Goal: Task Accomplishment & Management: Use online tool/utility

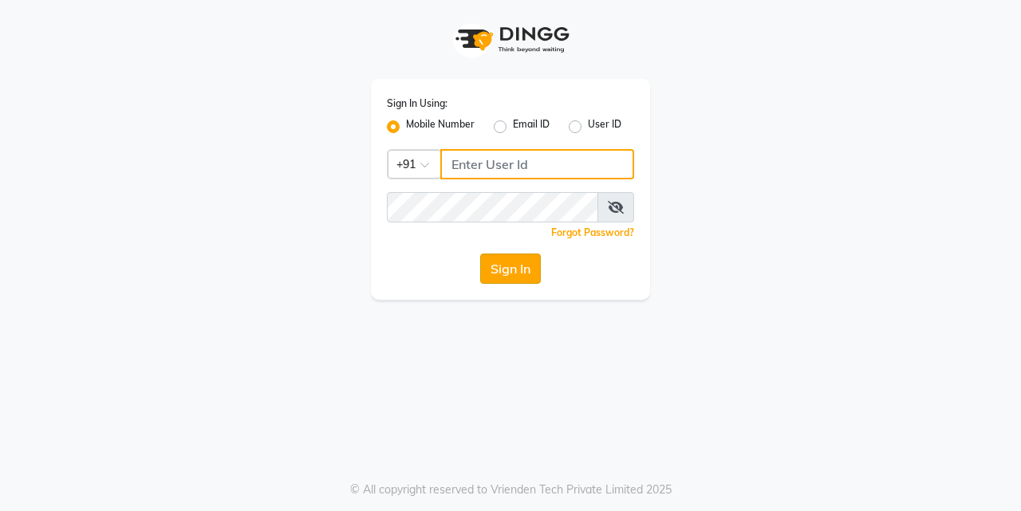
type input "7276795598"
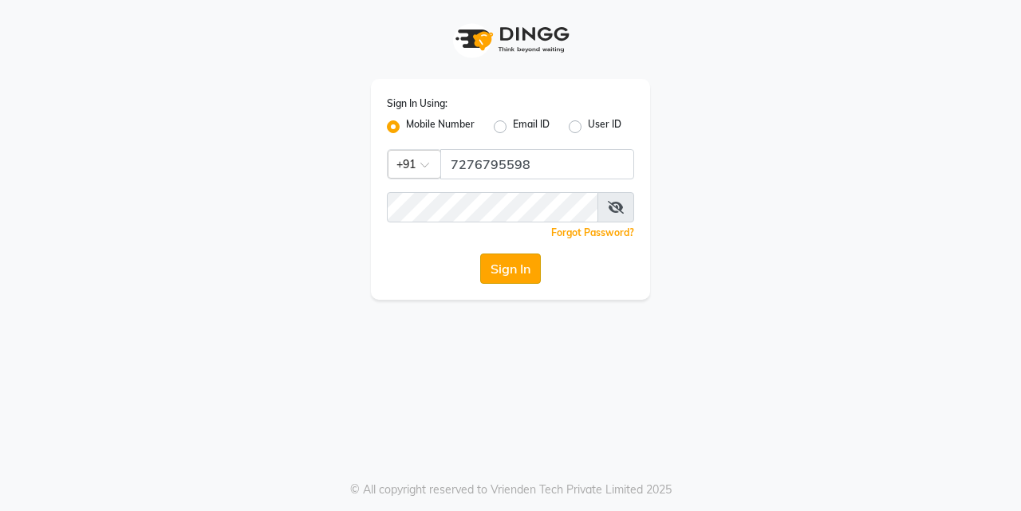
click at [493, 278] on button "Sign In" at bounding box center [510, 269] width 61 height 30
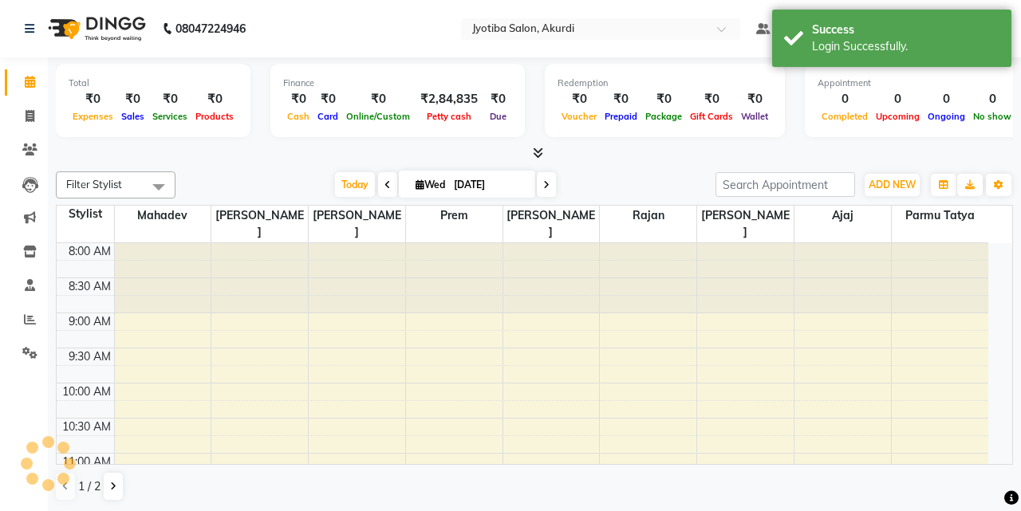
select select "en"
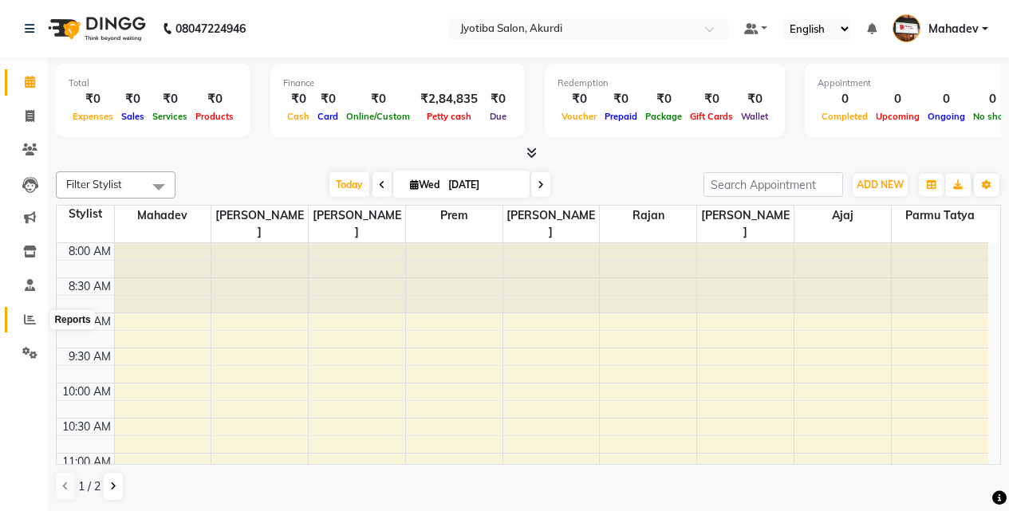
click at [24, 319] on span at bounding box center [30, 320] width 28 height 18
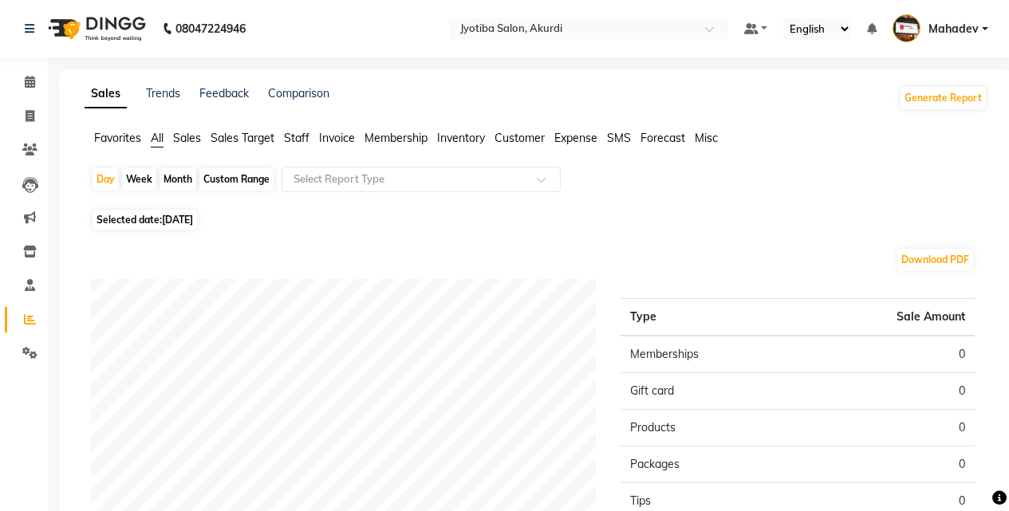
click at [171, 219] on span "[DATE]" at bounding box center [177, 220] width 31 height 12
click at [184, 222] on span "[DATE]" at bounding box center [177, 220] width 31 height 12
select select "9"
select select "2025"
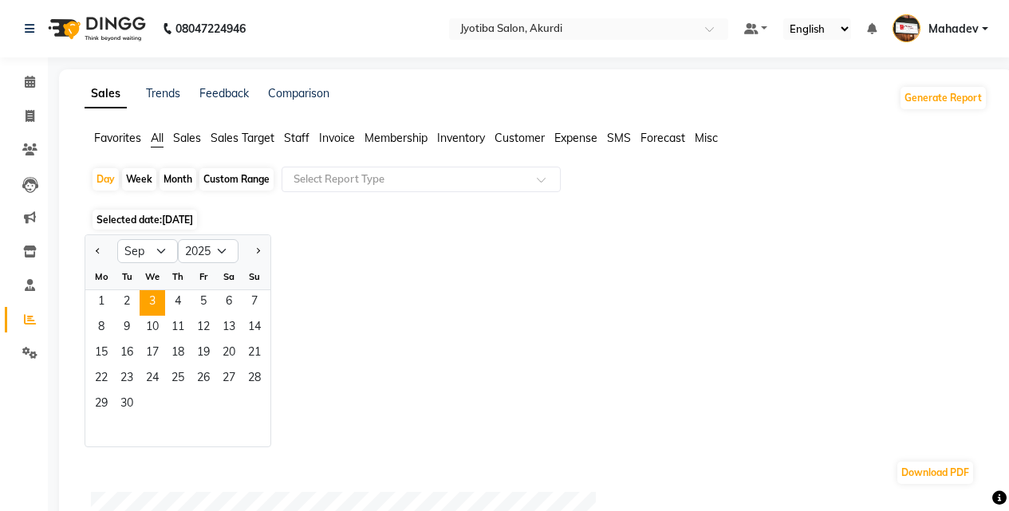
click at [172, 185] on div "Month" at bounding box center [178, 179] width 37 height 22
select select "9"
select select "2025"
click at [103, 300] on span "1" at bounding box center [102, 303] width 26 height 26
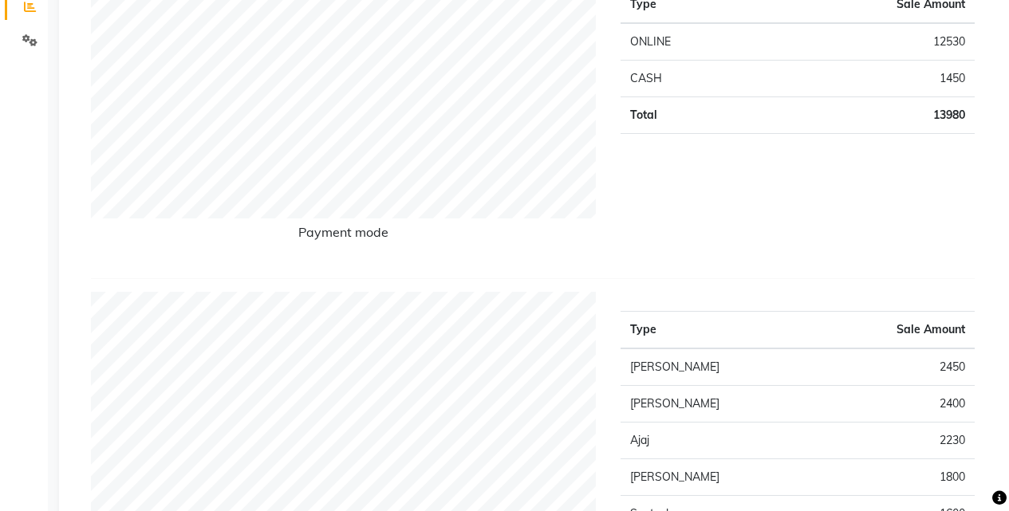
scroll to position [399, 0]
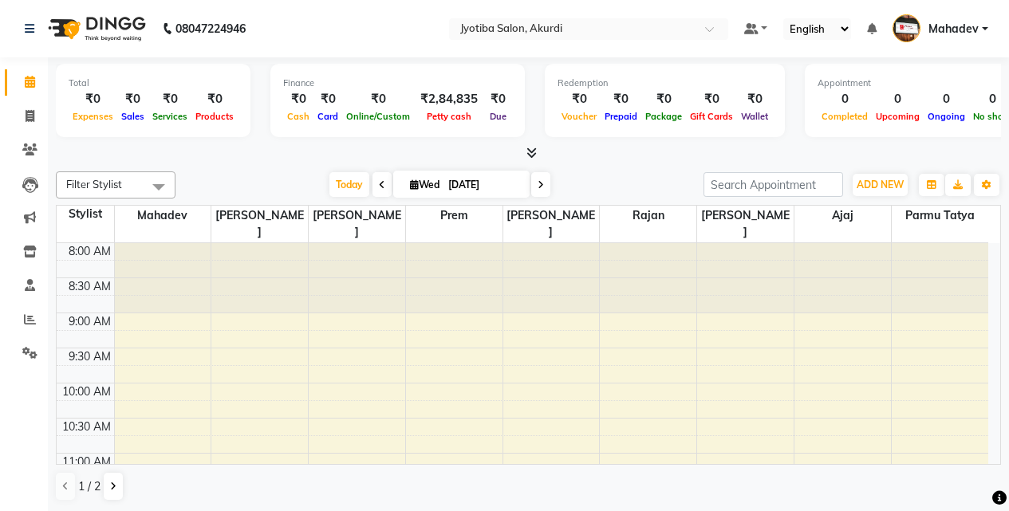
click at [315, 470] on div "Filter Stylist Select All [PERSON_NAME] [PERSON_NAME] [PERSON_NAME] [PERSON_NAM…" at bounding box center [528, 336] width 945 height 343
